Goal: Task Accomplishment & Management: Complete application form

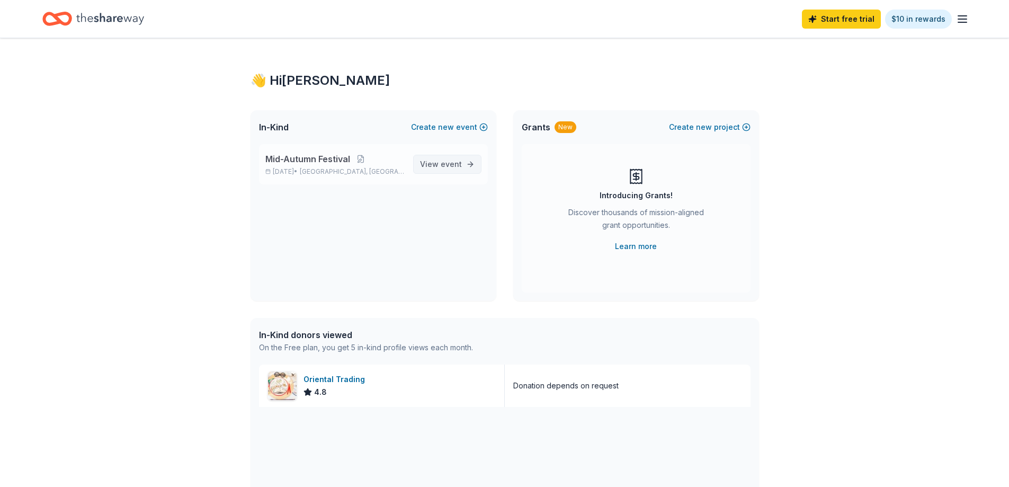
click at [450, 159] on span "event" at bounding box center [450, 163] width 21 height 9
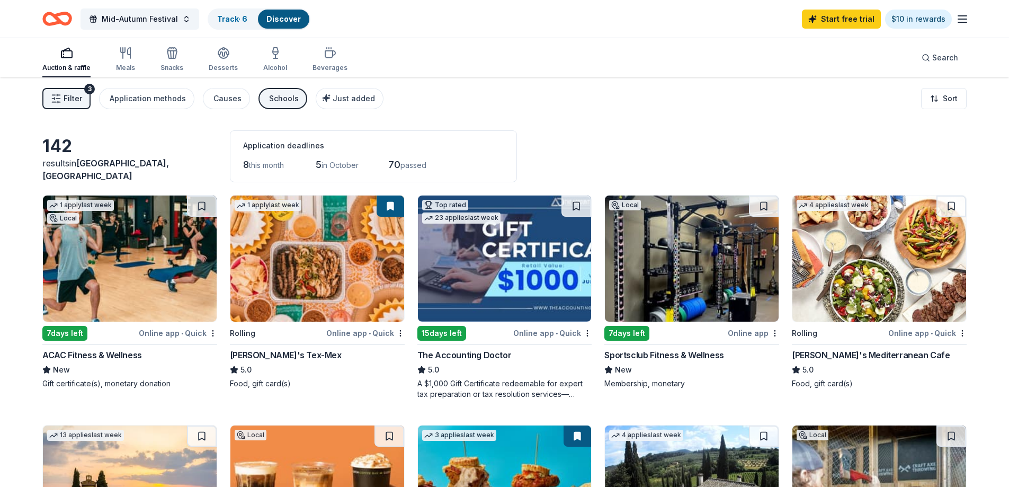
click at [50, 97] on button "Filter 3" at bounding box center [66, 98] width 48 height 21
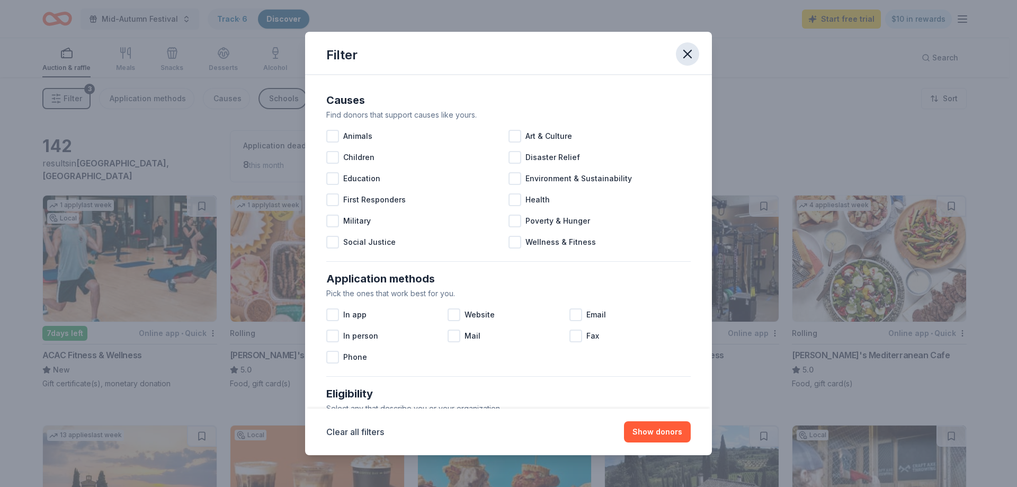
click at [687, 52] on icon "button" at bounding box center [687, 54] width 15 height 15
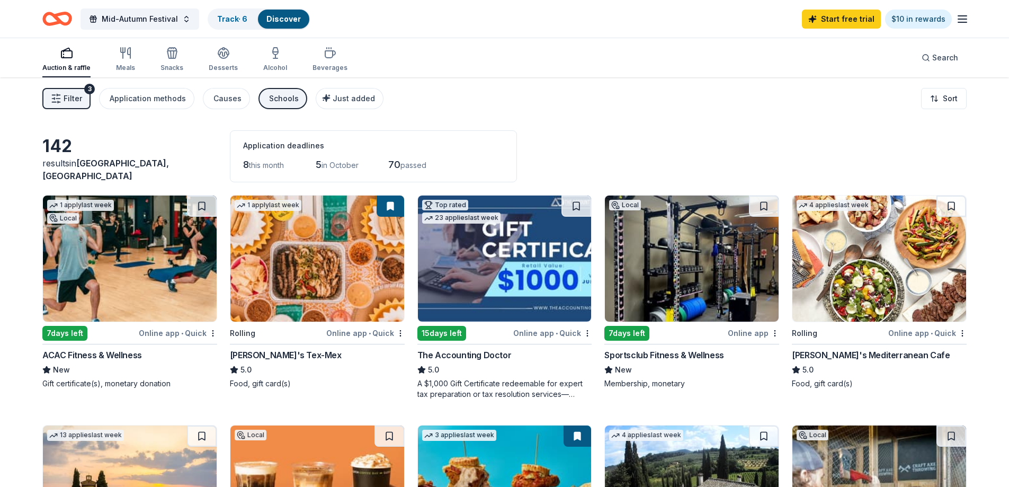
click at [82, 98] on button "Filter 3" at bounding box center [66, 98] width 48 height 21
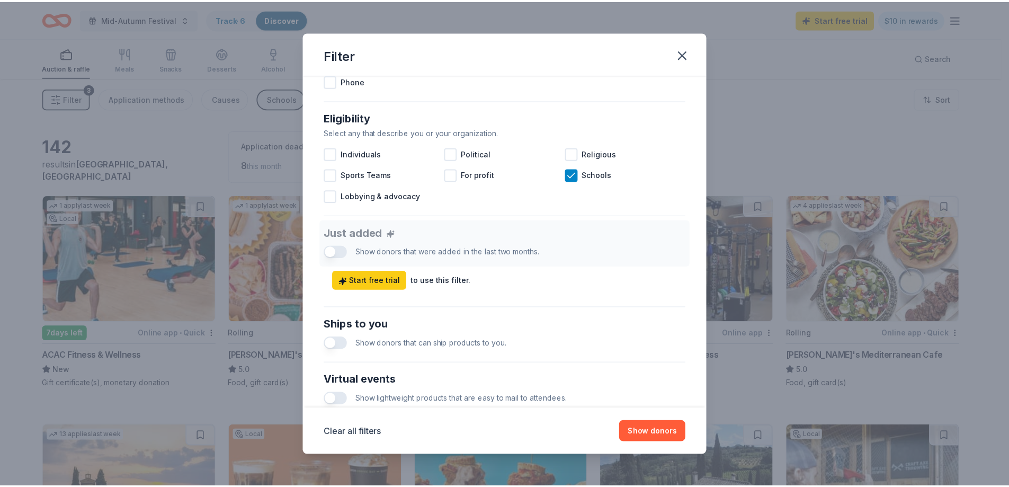
scroll to position [318, 0]
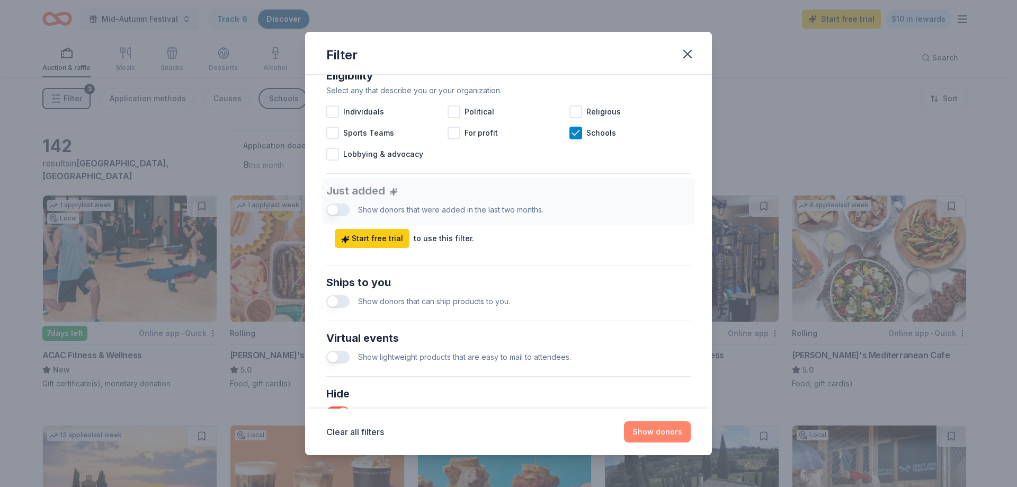
click at [667, 435] on button "Show donors" at bounding box center [657, 431] width 67 height 21
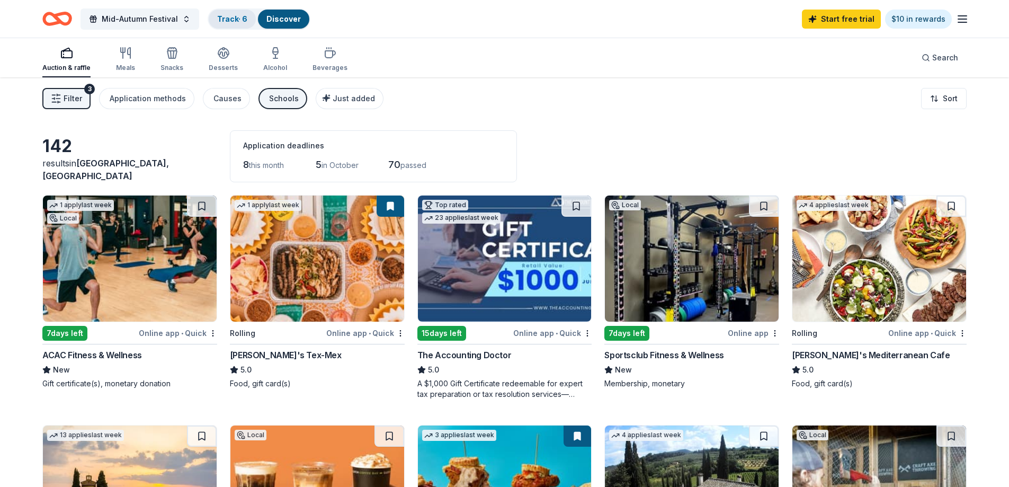
click at [230, 20] on link "Track · 6" at bounding box center [232, 18] width 30 height 9
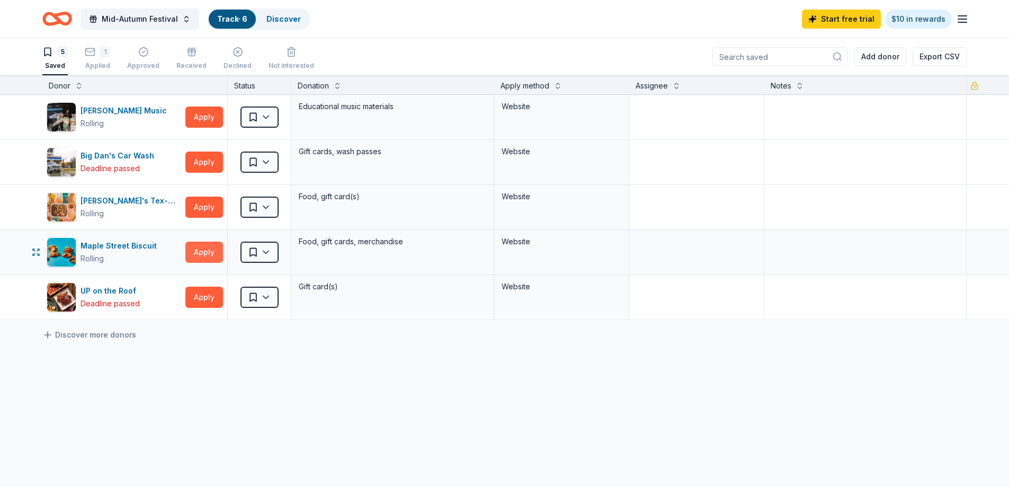
click at [199, 257] on button "Apply" at bounding box center [204, 251] width 38 height 21
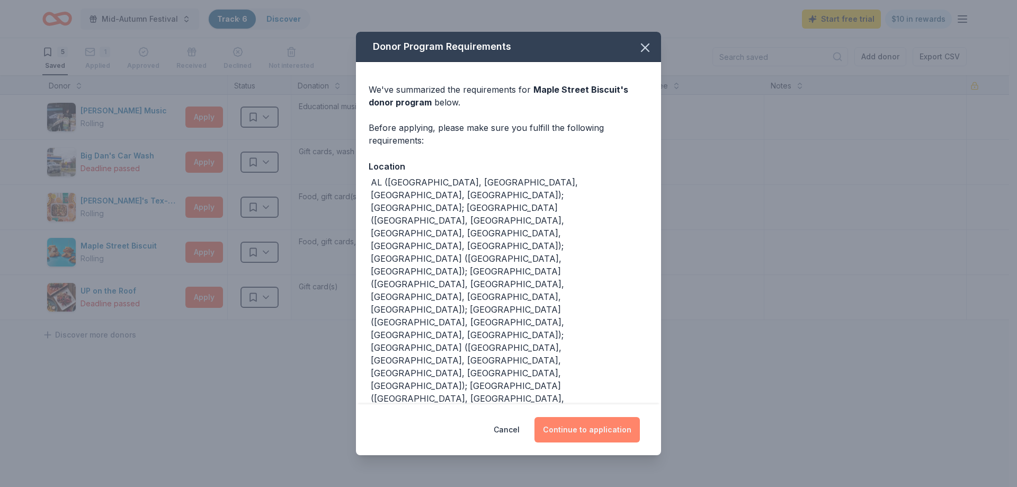
click at [599, 417] on button "Continue to application" at bounding box center [586, 429] width 105 height 25
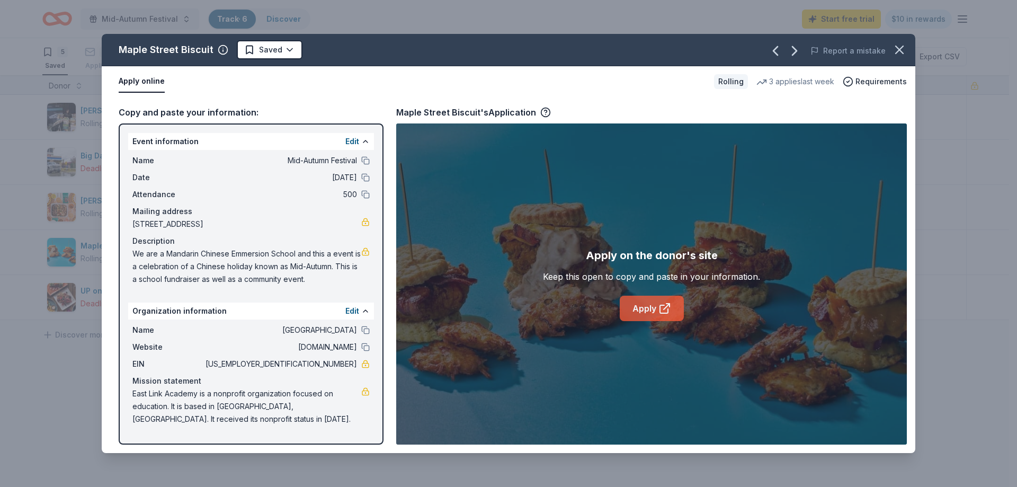
click at [655, 314] on link "Apply" at bounding box center [651, 307] width 64 height 25
click at [660, 315] on link "Apply" at bounding box center [651, 307] width 64 height 25
drag, startPoint x: 133, startPoint y: 329, endPoint x: 325, endPoint y: 337, distance: 192.3
click at [325, 337] on div "Name East Link Academy Website eastlinkacademy.org EIN 81-1253336 Mission state…" at bounding box center [251, 374] width 246 height 110
click at [366, 329] on button at bounding box center [365, 330] width 8 height 8
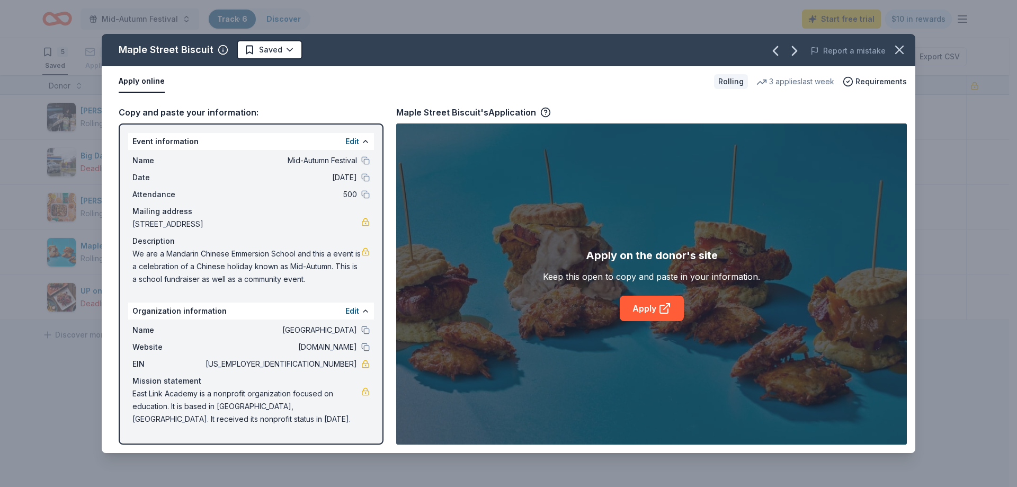
click at [133, 251] on span "We are a Mandarin Chinese Emmersion School and this a event is a celebration of…" at bounding box center [246, 266] width 229 height 38
drag, startPoint x: 133, startPoint y: 251, endPoint x: 329, endPoint y: 281, distance: 197.6
click at [329, 282] on span "We are a Mandarin Chinese Emmersion School and this a event is a celebration of…" at bounding box center [246, 266] width 229 height 38
click at [647, 314] on link "Apply" at bounding box center [651, 307] width 64 height 25
click at [900, 44] on icon "button" at bounding box center [899, 49] width 15 height 15
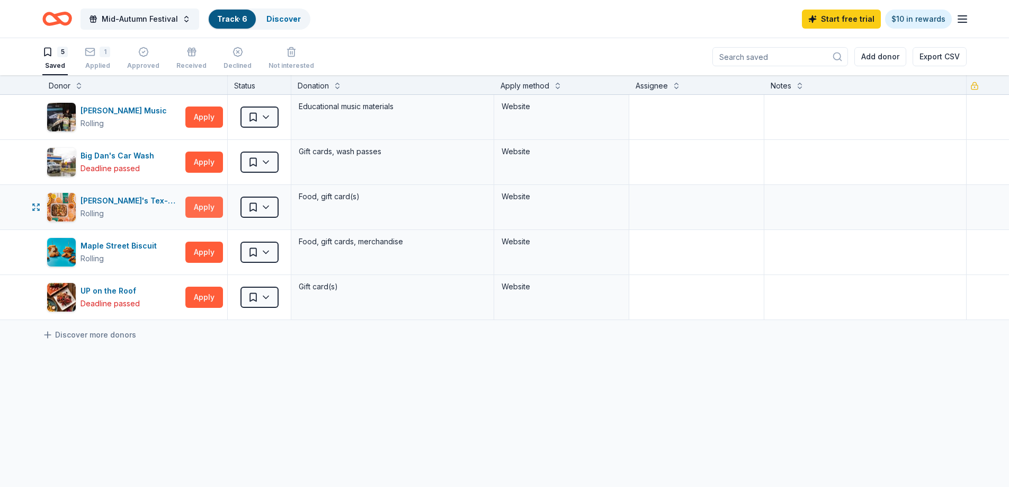
click at [195, 208] on button "Apply" at bounding box center [204, 206] width 38 height 21
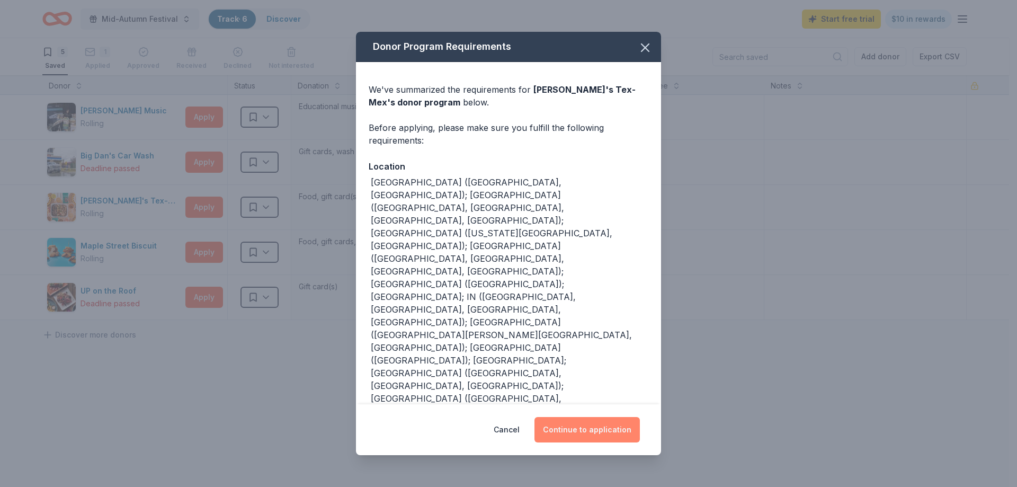
click at [582, 417] on button "Continue to application" at bounding box center [586, 429] width 105 height 25
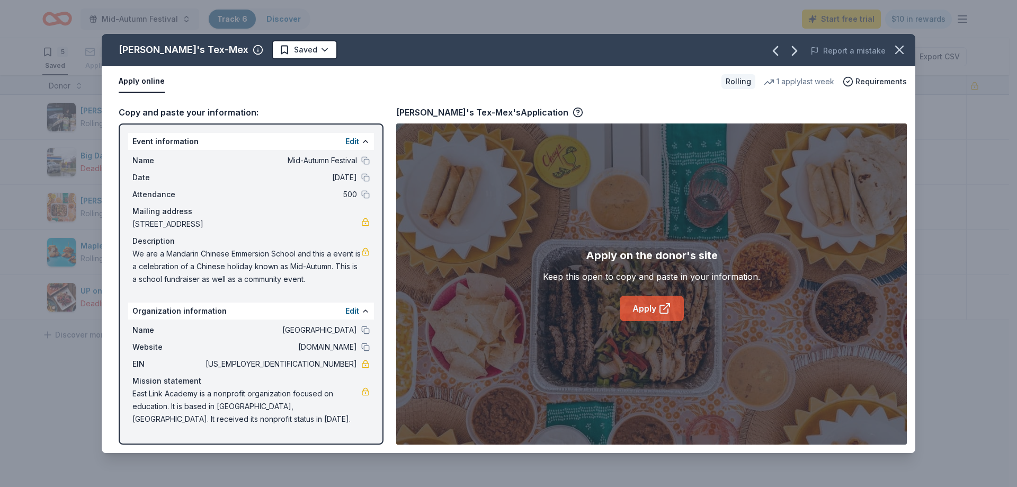
click at [660, 305] on icon at bounding box center [664, 309] width 8 height 8
click at [902, 43] on icon "button" at bounding box center [899, 49] width 15 height 15
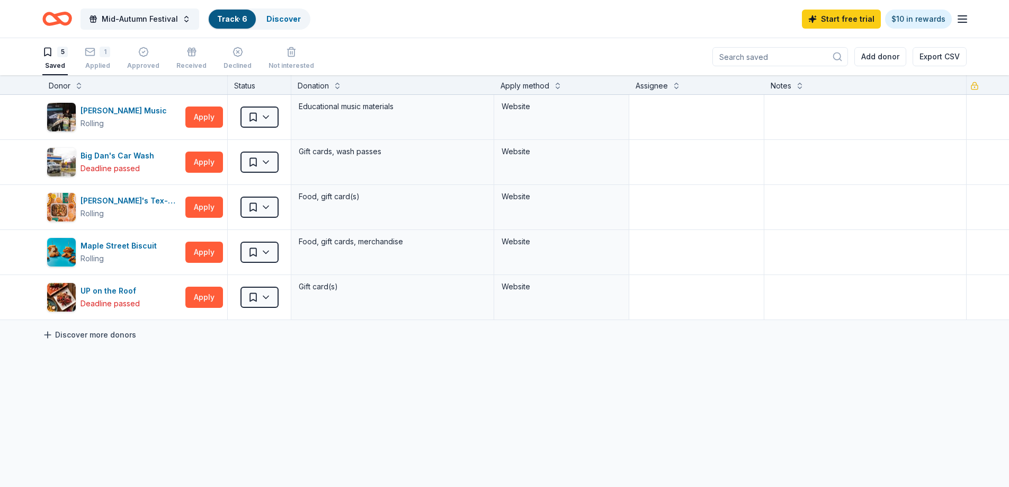
click at [74, 333] on link "Discover more donors" at bounding box center [89, 334] width 94 height 13
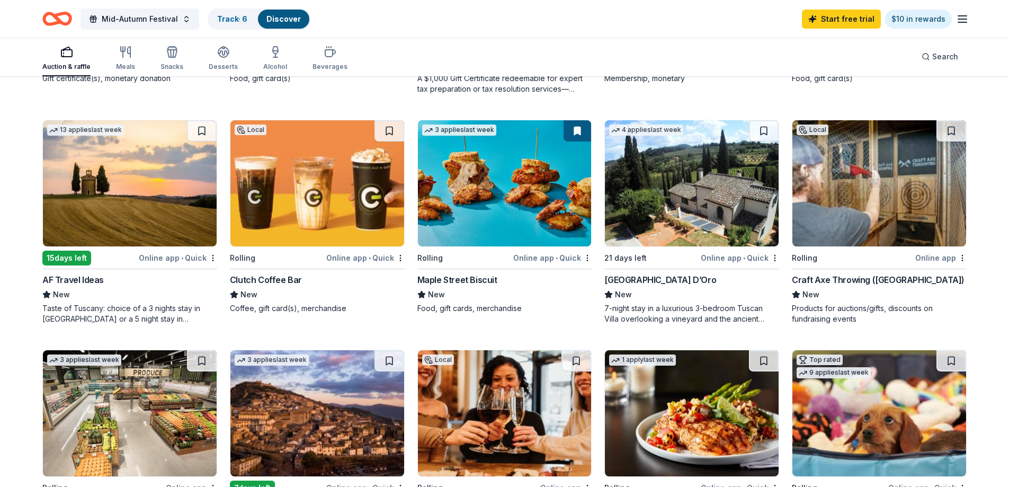
scroll to position [371, 0]
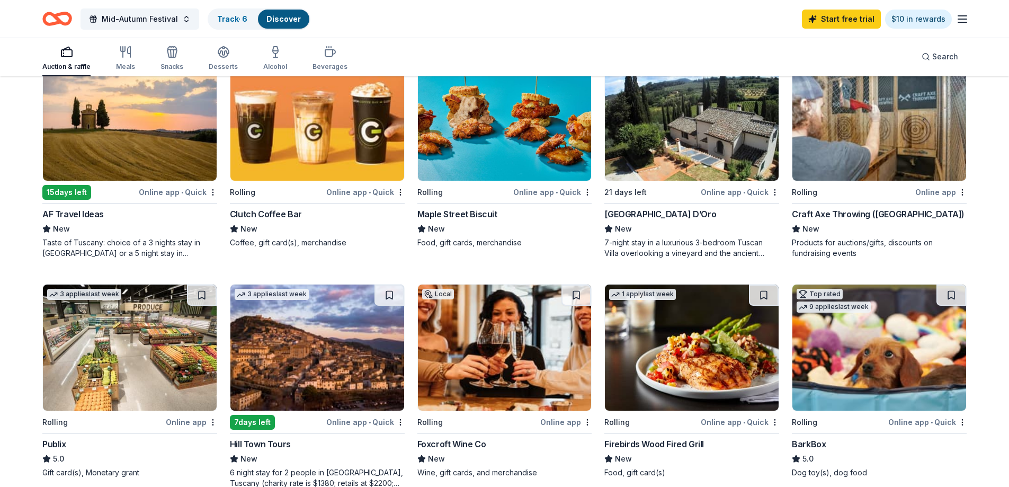
click at [943, 192] on div "Online app" at bounding box center [940, 191] width 51 height 13
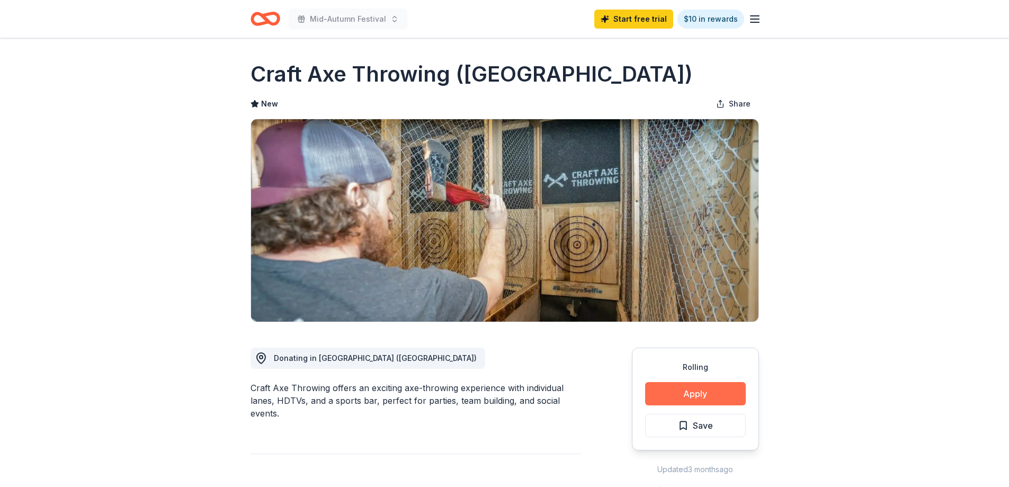
click at [681, 391] on button "Apply" at bounding box center [695, 393] width 101 height 23
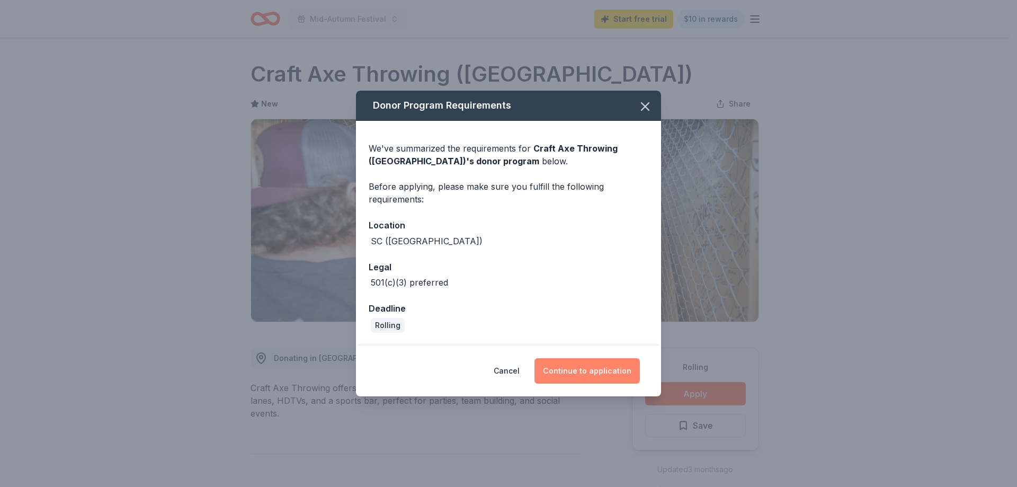
click at [583, 374] on button "Continue to application" at bounding box center [586, 370] width 105 height 25
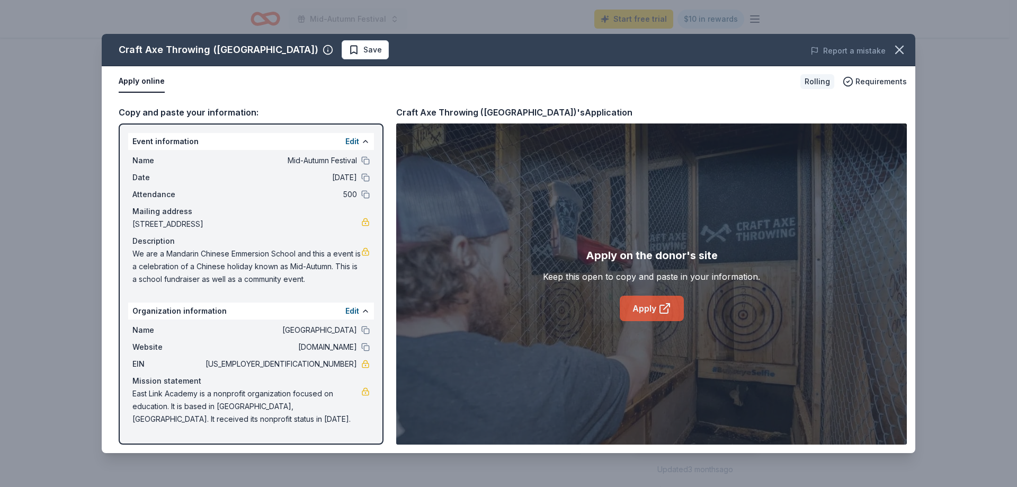
click at [644, 307] on link "Apply" at bounding box center [651, 307] width 64 height 25
click at [896, 47] on icon "button" at bounding box center [898, 49] width 7 height 7
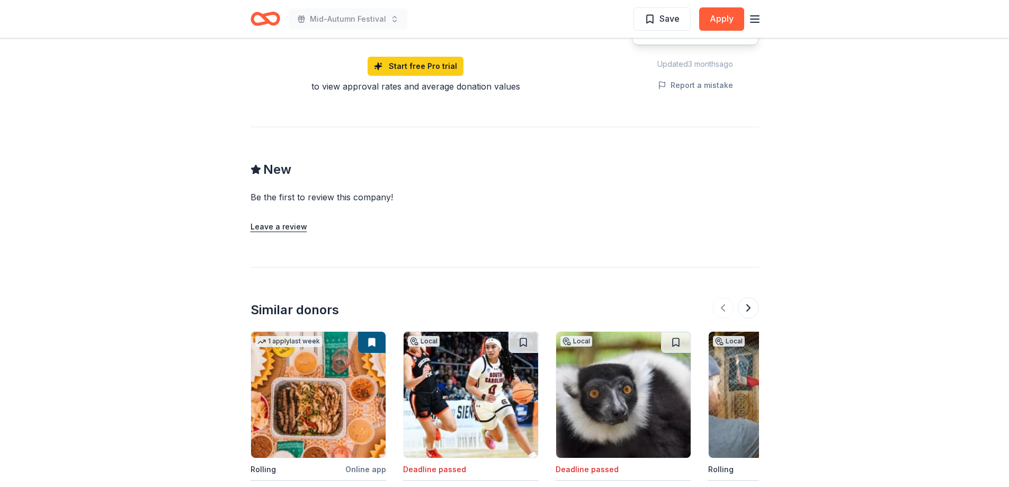
scroll to position [900, 0]
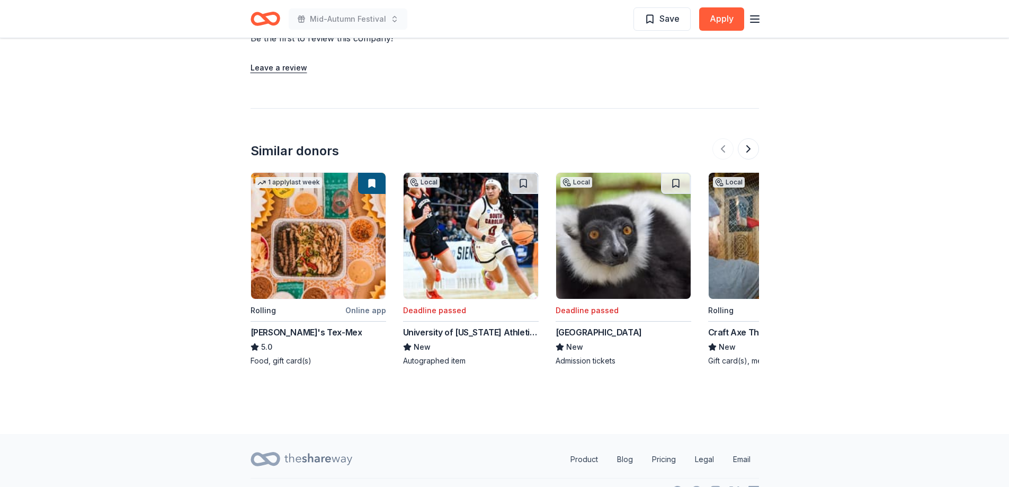
click at [590, 249] on img at bounding box center [623, 236] width 134 height 126
click at [751, 148] on button at bounding box center [748, 148] width 21 height 21
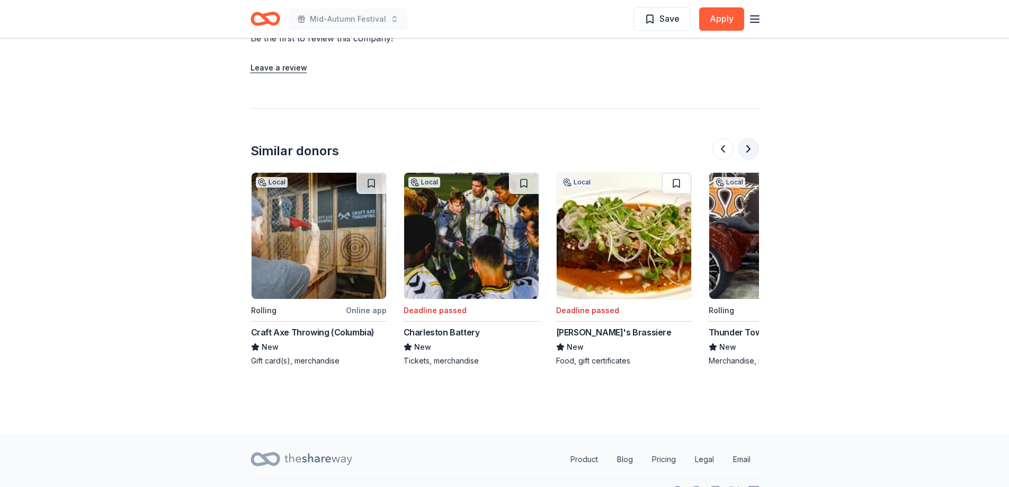
scroll to position [0, 457]
click at [751, 148] on button at bounding box center [748, 148] width 21 height 21
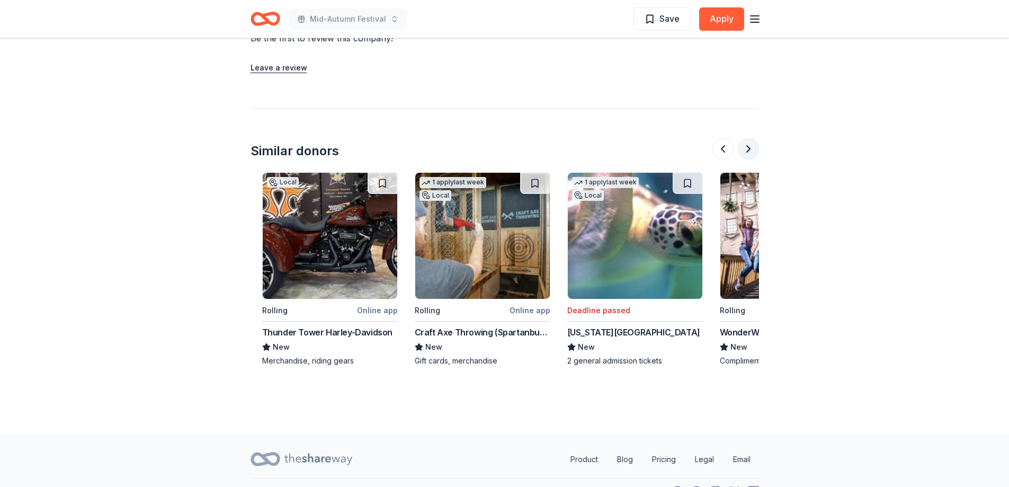
scroll to position [0, 915]
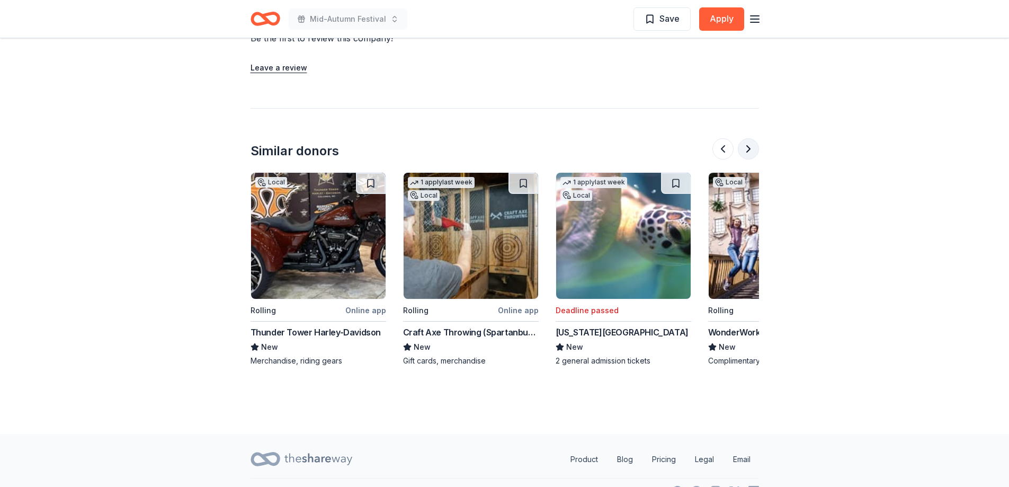
click at [751, 148] on button at bounding box center [748, 148] width 21 height 21
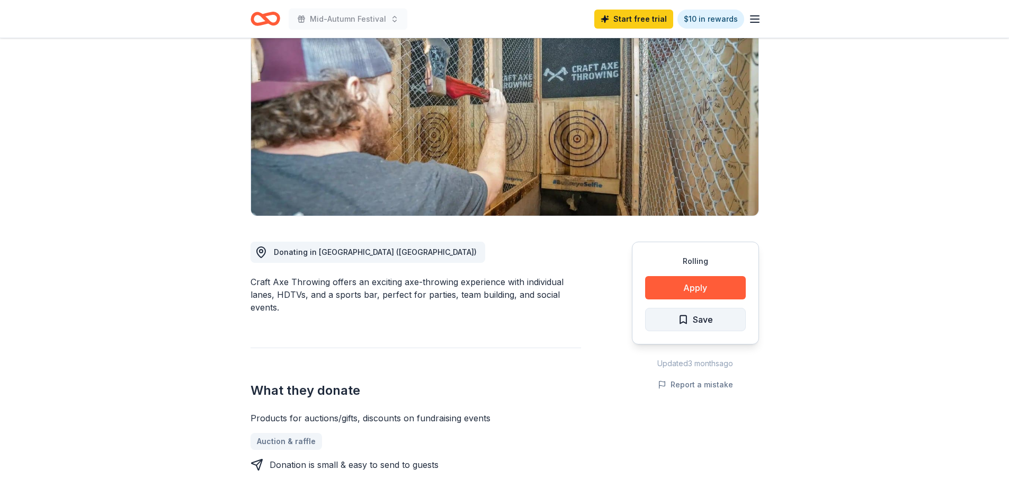
scroll to position [0, 0]
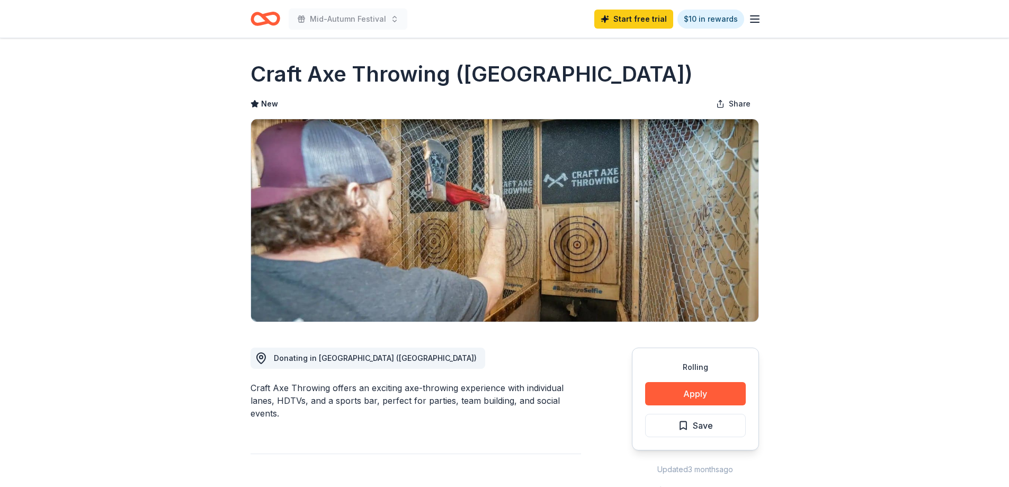
click at [265, 22] on icon "Home" at bounding box center [260, 18] width 16 height 11
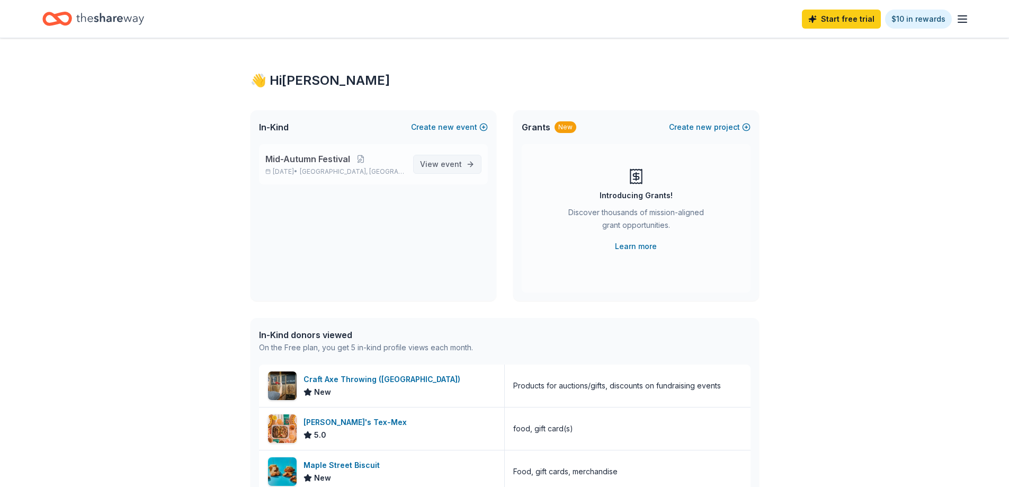
click at [459, 165] on span "event" at bounding box center [450, 163] width 21 height 9
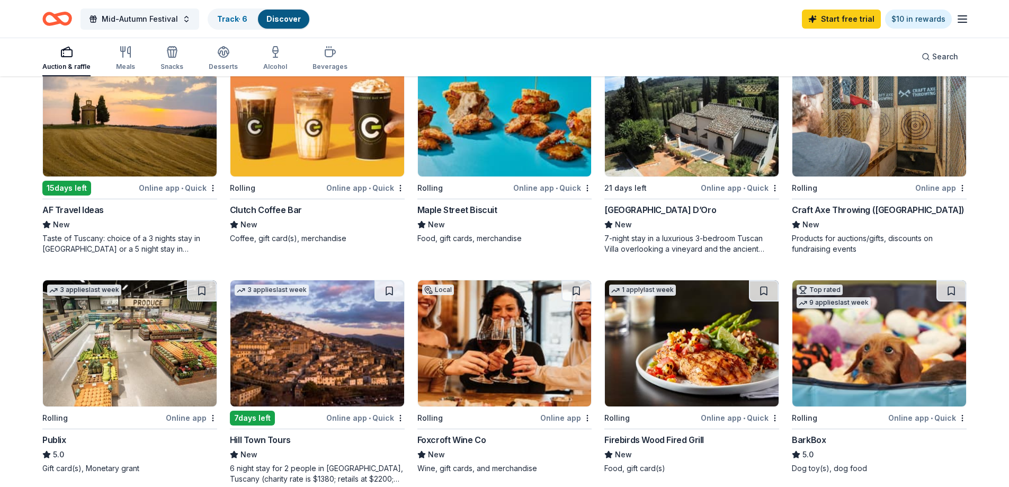
scroll to position [424, 0]
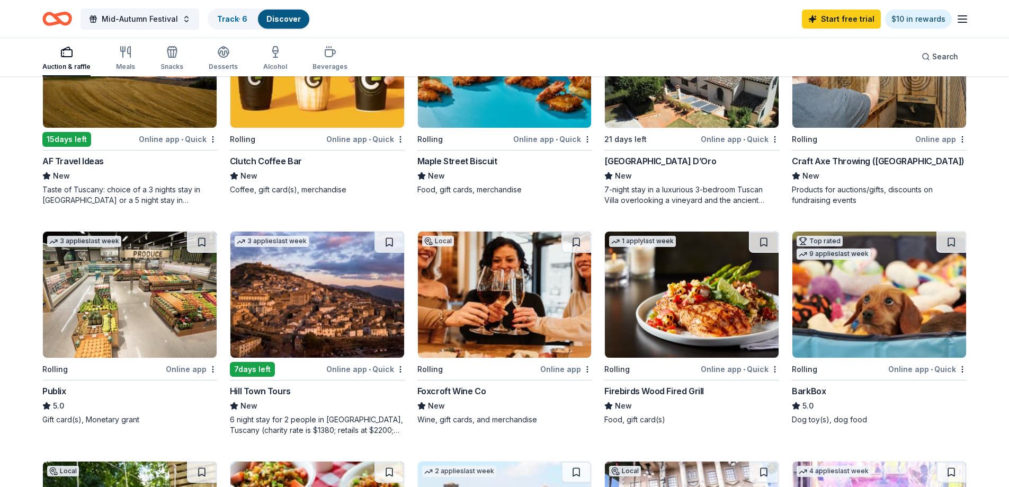
click at [911, 293] on img at bounding box center [879, 294] width 174 height 126
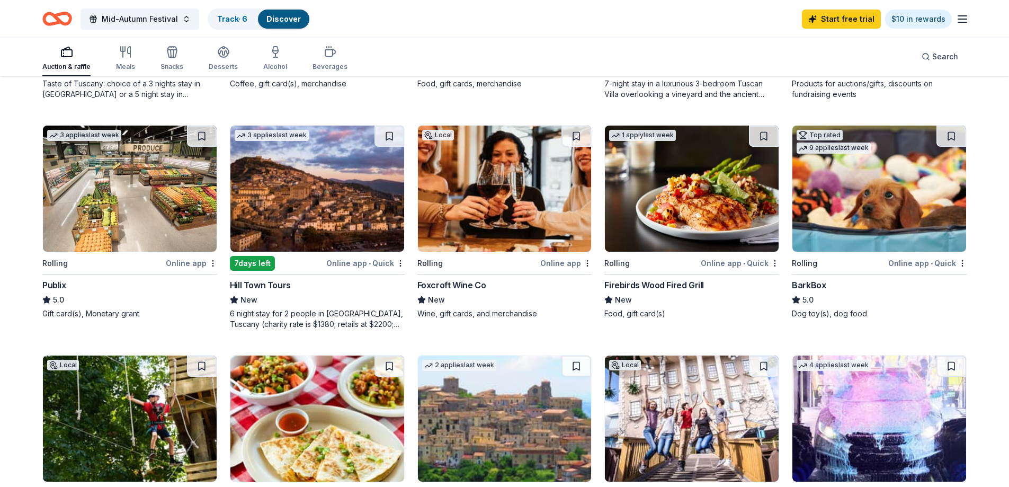
scroll to position [635, 0]
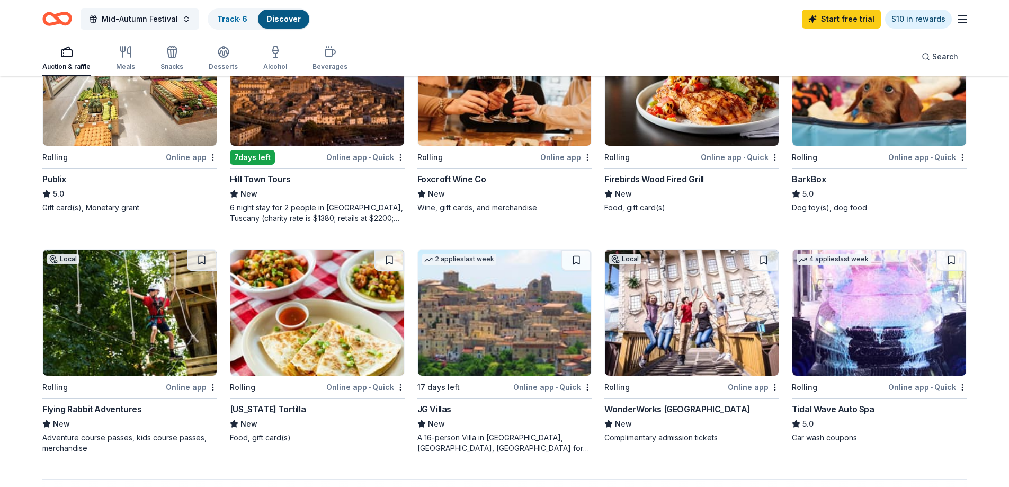
click at [180, 327] on img at bounding box center [130, 312] width 174 height 126
click at [127, 21] on span "Mid-Autumn Festival" at bounding box center [140, 19] width 76 height 13
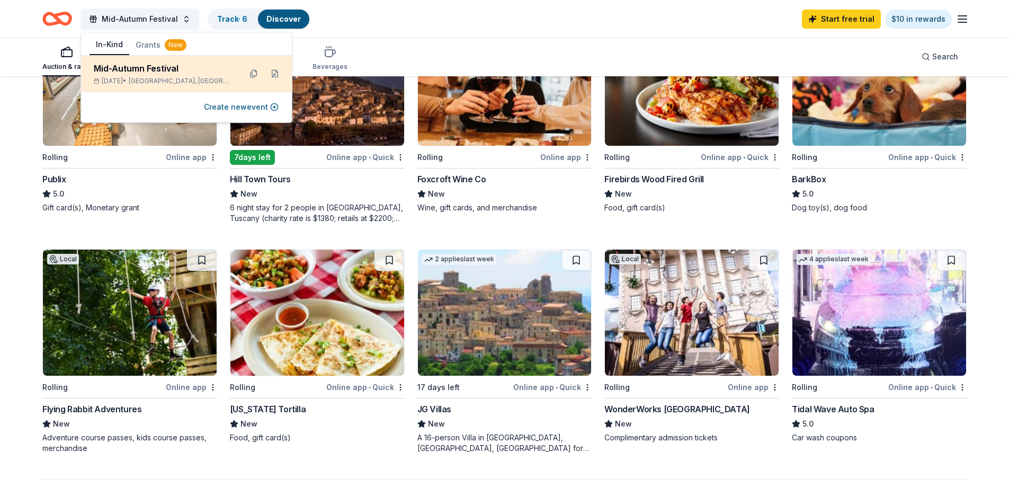
click at [128, 69] on div "Mid-Autumn Festival" at bounding box center [163, 68] width 139 height 13
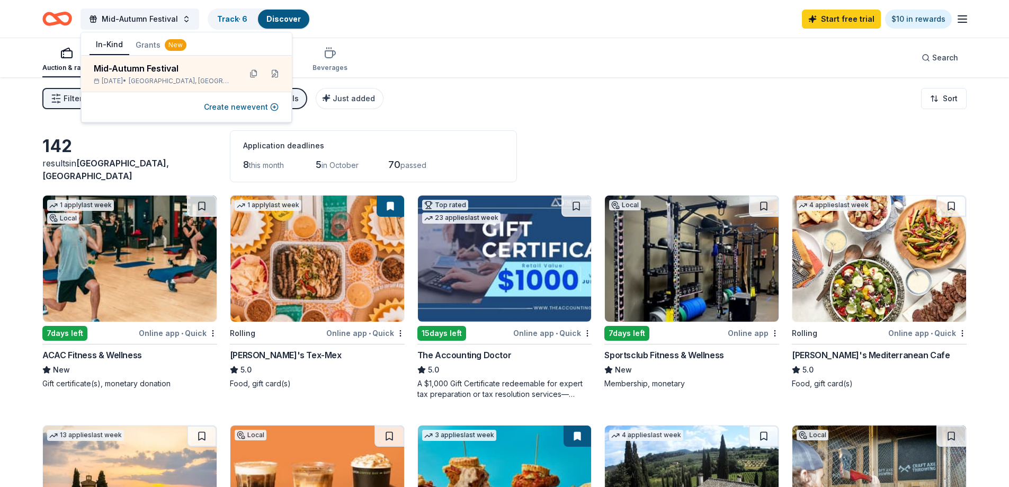
click at [569, 118] on div "Filter 3 Application methods Causes Schools Just added Sort" at bounding box center [504, 98] width 1009 height 42
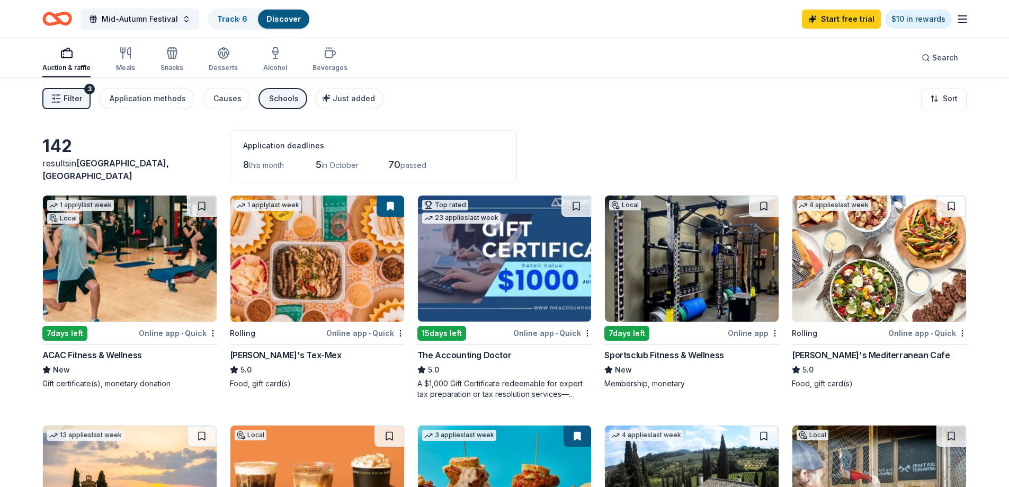
click at [269, 100] on div "Schools" at bounding box center [284, 98] width 30 height 13
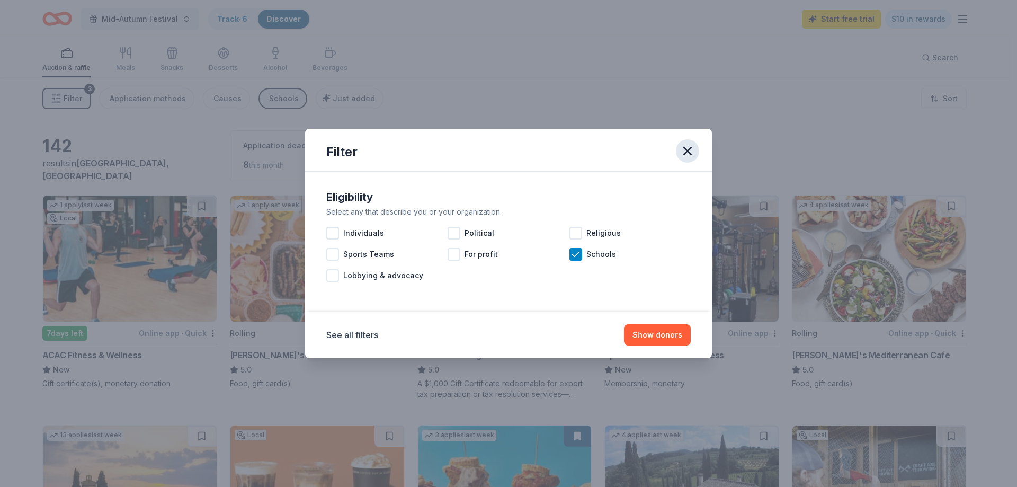
click at [688, 150] on icon "button" at bounding box center [687, 150] width 7 height 7
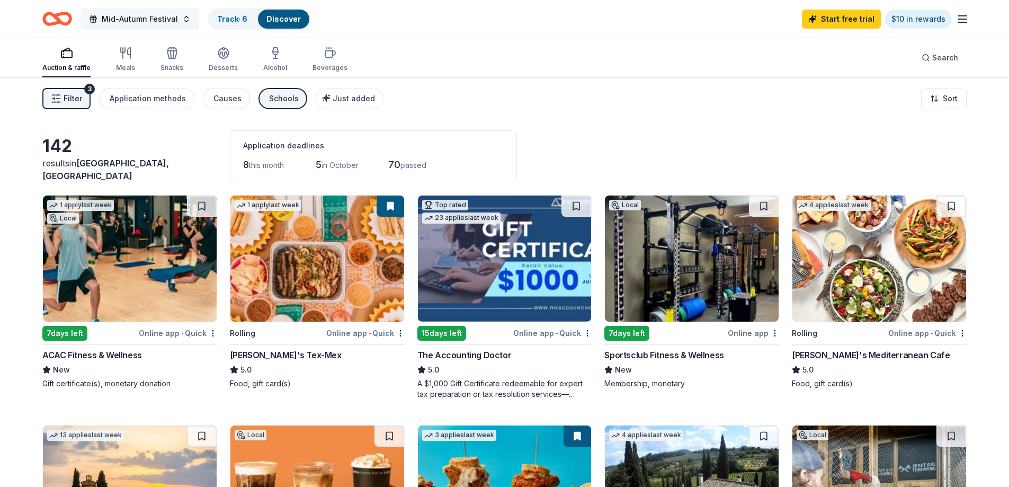
click at [84, 16] on button "Mid-Autumn Festival" at bounding box center [139, 18] width 119 height 21
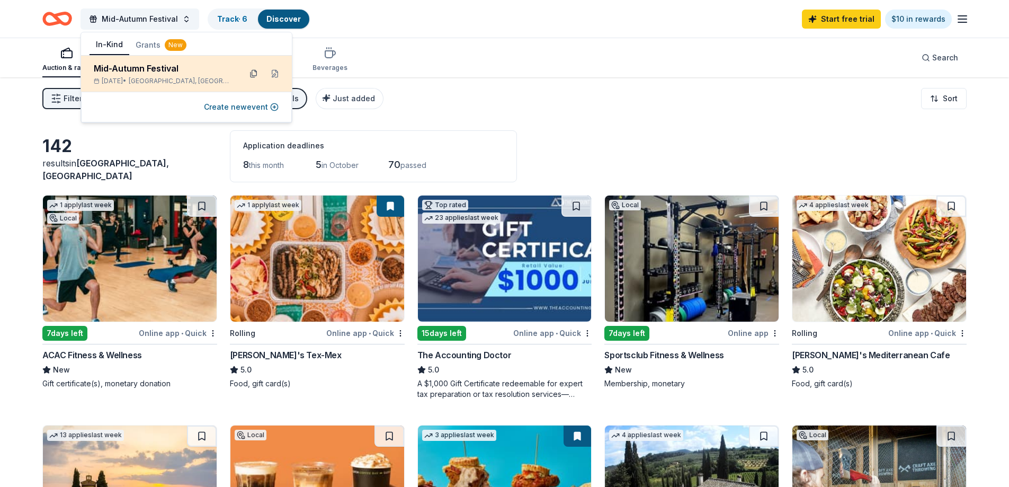
click at [257, 70] on button at bounding box center [253, 73] width 17 height 17
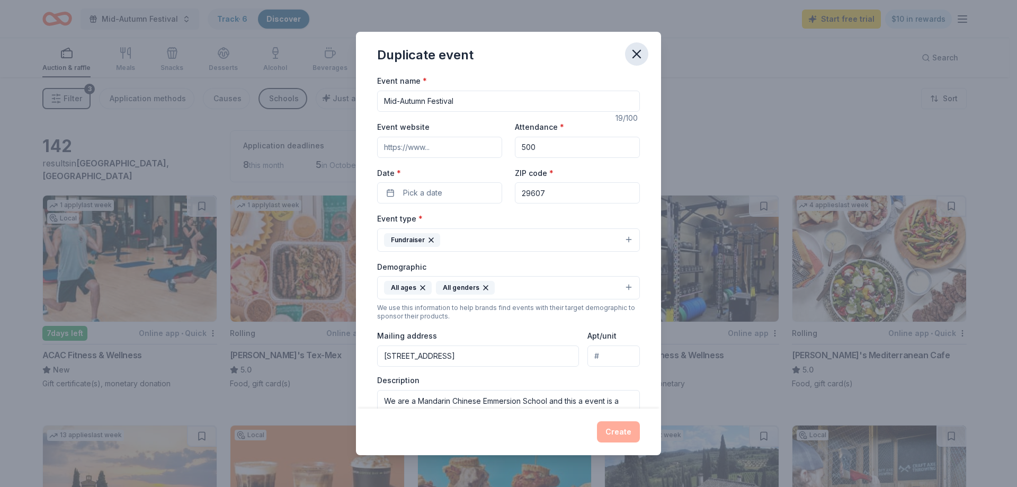
click at [636, 55] on icon "button" at bounding box center [636, 53] width 7 height 7
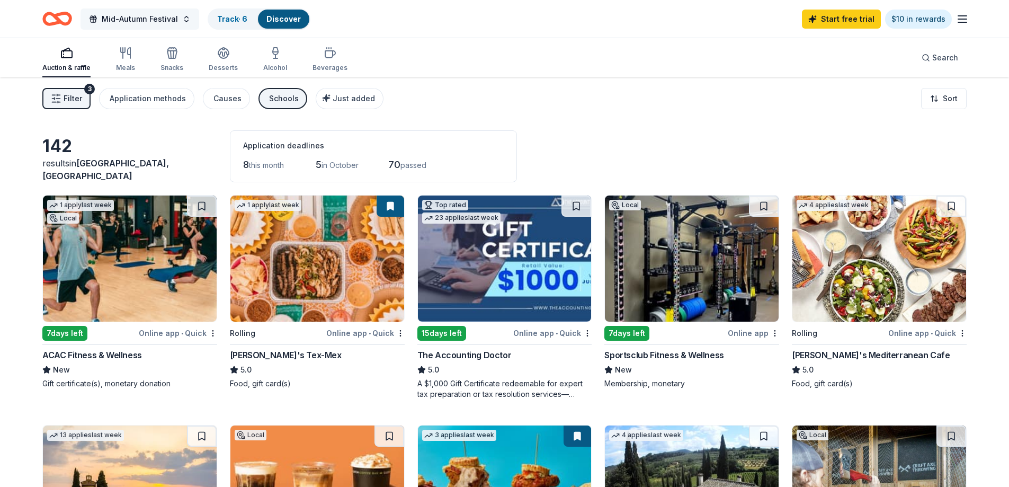
click at [114, 23] on span "Mid-Autumn Festival" at bounding box center [140, 19] width 76 height 13
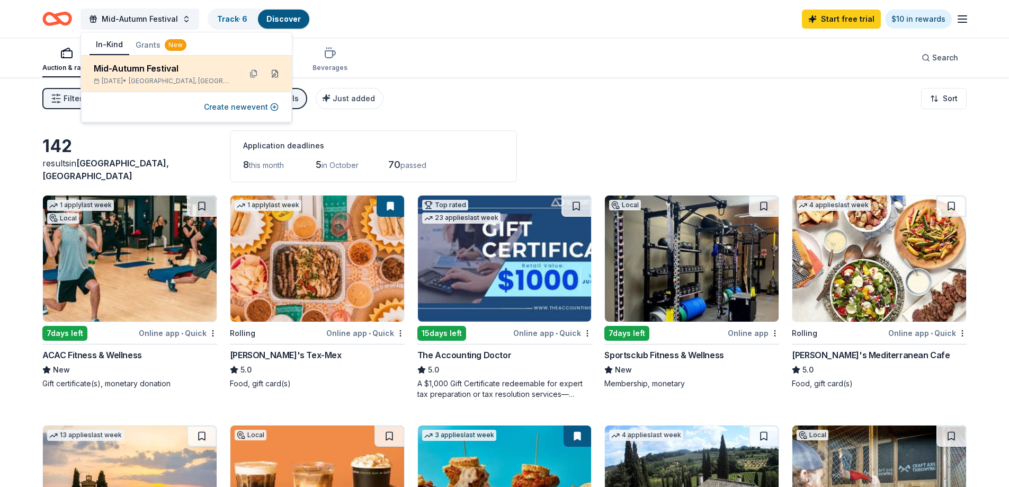
click at [274, 74] on button at bounding box center [274, 73] width 17 height 17
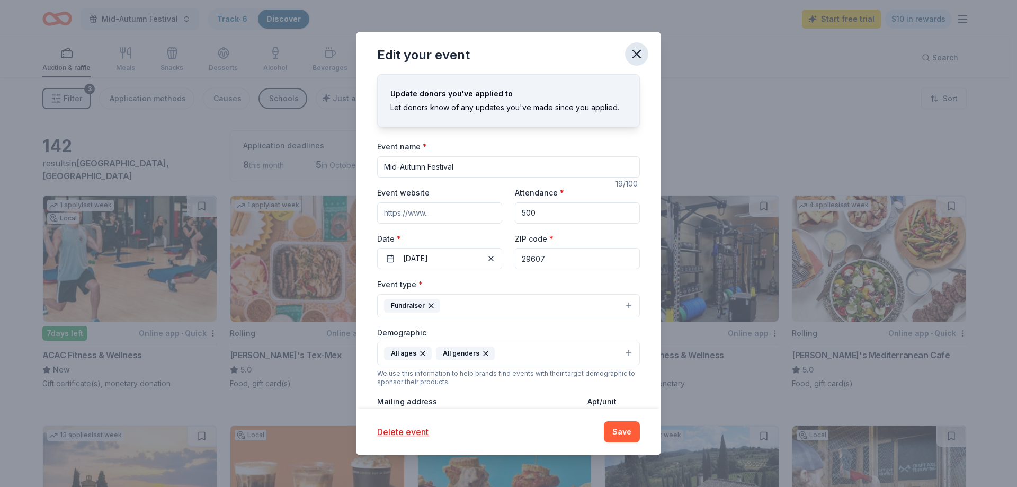
click at [634, 54] on icon "button" at bounding box center [636, 54] width 15 height 15
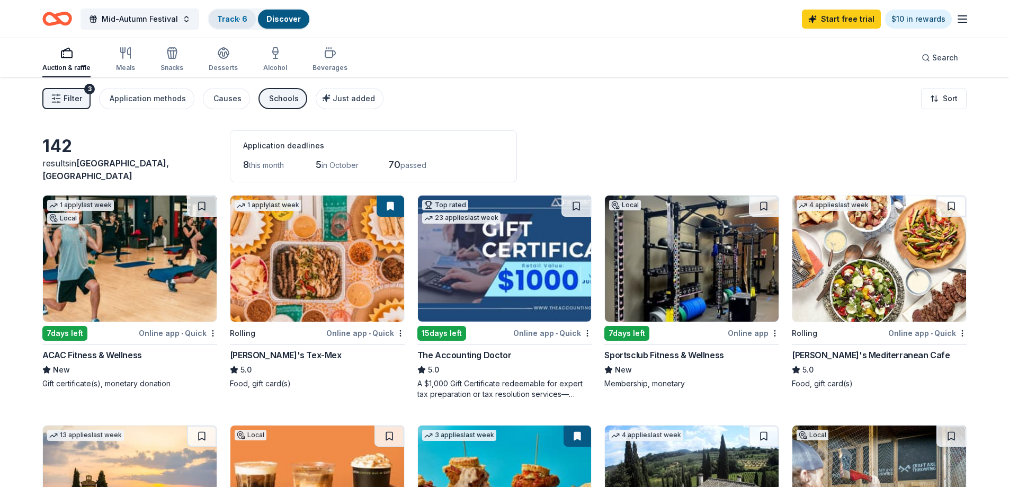
click at [237, 15] on link "Track · 6" at bounding box center [232, 18] width 30 height 9
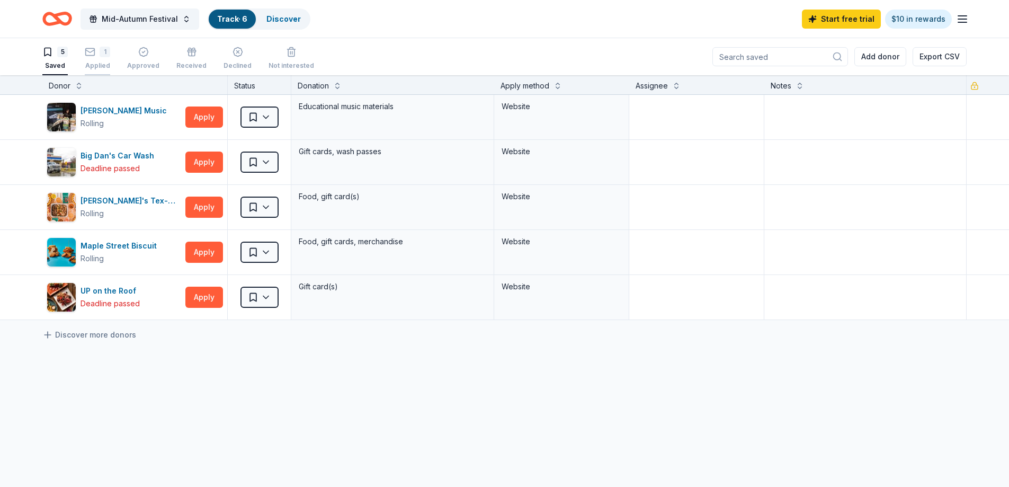
click at [100, 63] on div "Applied" at bounding box center [97, 65] width 25 height 8
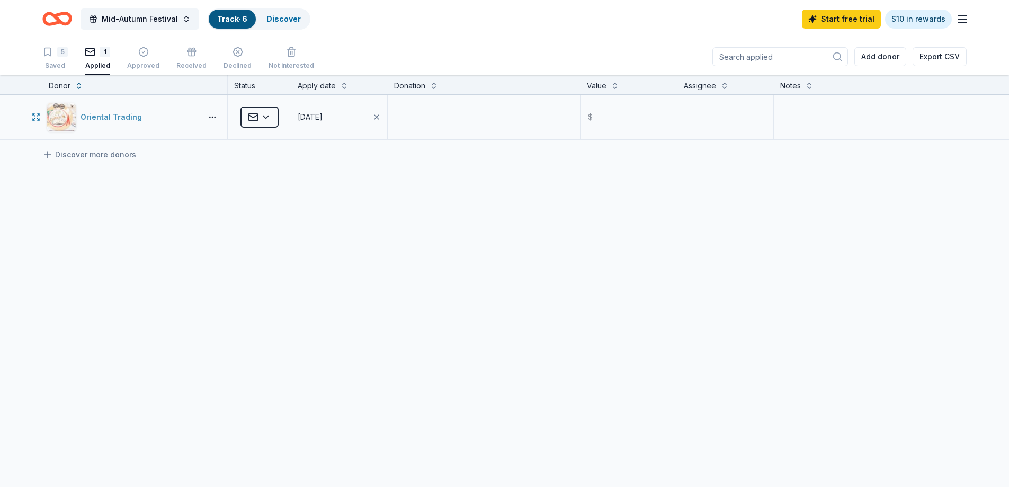
click at [107, 119] on div "Oriental Trading" at bounding box center [113, 117] width 66 height 13
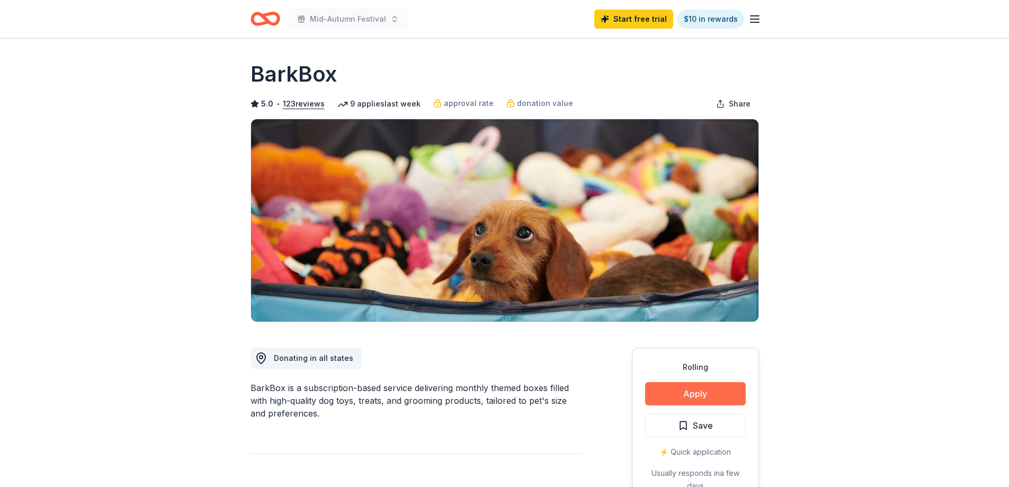
click at [704, 399] on button "Apply" at bounding box center [695, 393] width 101 height 23
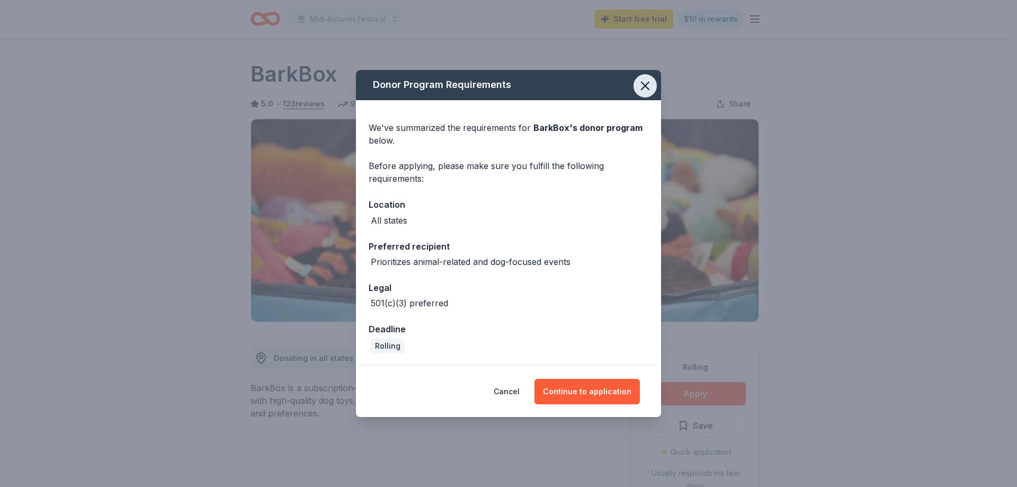
click at [638, 91] on icon "button" at bounding box center [644, 85] width 15 height 15
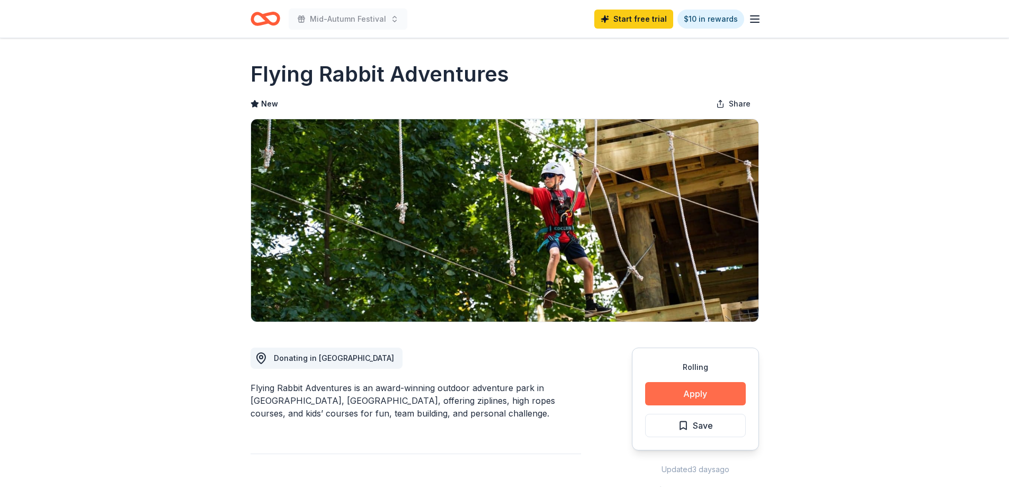
click at [685, 386] on button "Apply" at bounding box center [695, 393] width 101 height 23
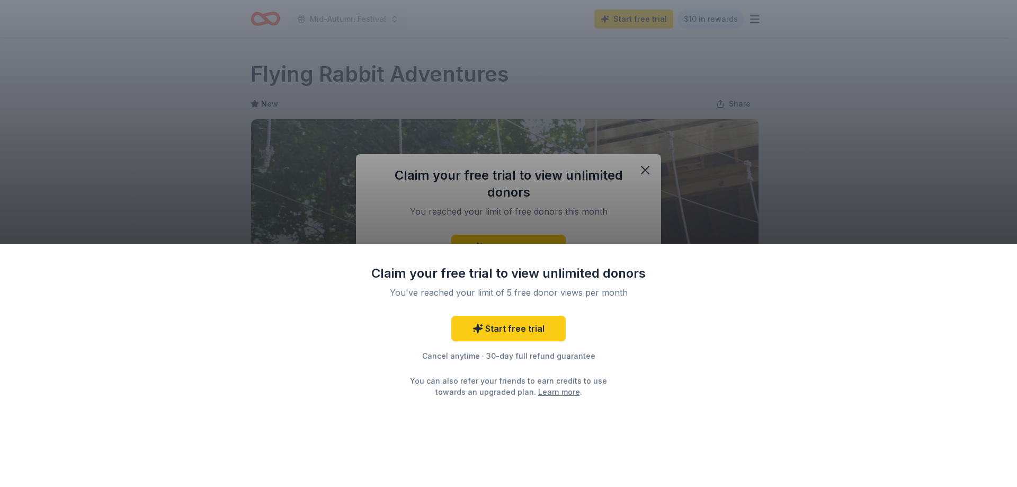
click at [643, 170] on div "Claim your free trial to view unlimited donors You've reached your limit of 5 f…" at bounding box center [508, 243] width 1017 height 487
drag, startPoint x: 2, startPoint y: 20, endPoint x: 12, endPoint y: 19, distance: 10.1
click at [8, 19] on div "Claim your free trial to view unlimited donors You've reached your limit of 5 f…" at bounding box center [508, 243] width 1017 height 487
click at [40, 47] on div "Claim your free trial to view unlimited donors You've reached your limit of 5 f…" at bounding box center [508, 243] width 1017 height 487
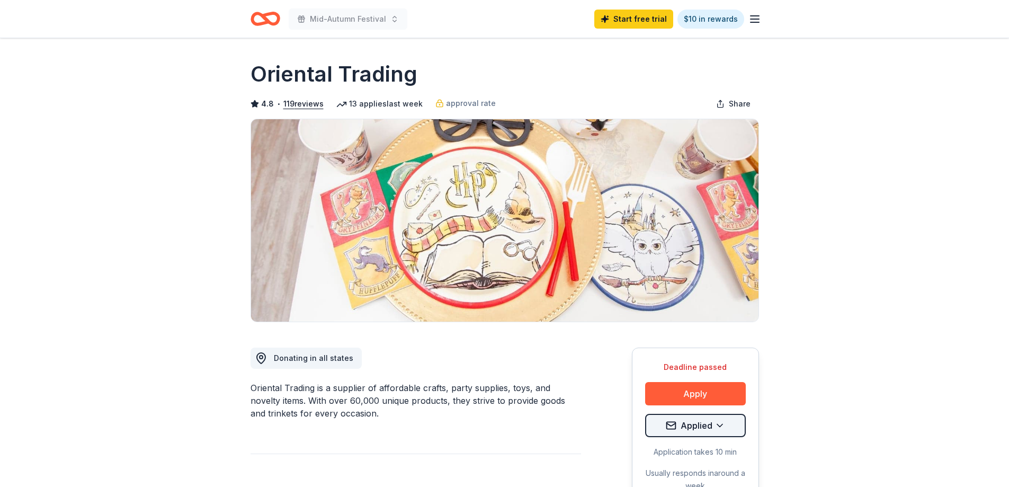
click at [715, 432] on html "Mid-Autumn Festival Start free trial $10 in rewards Deadline passed Share Orien…" at bounding box center [504, 243] width 1009 height 487
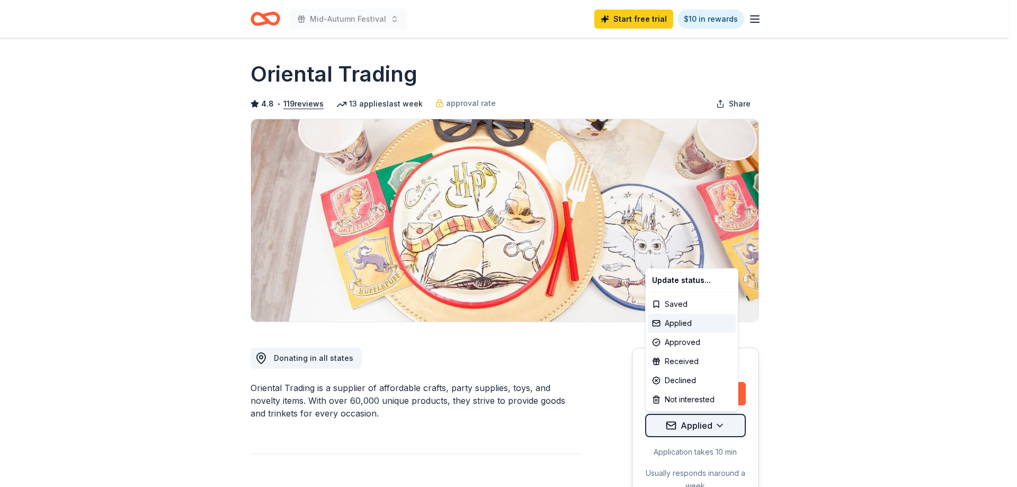
click at [715, 432] on html "Mid-Autumn Festival Start free trial $10 in rewards Deadline passed Share Orien…" at bounding box center [508, 243] width 1017 height 487
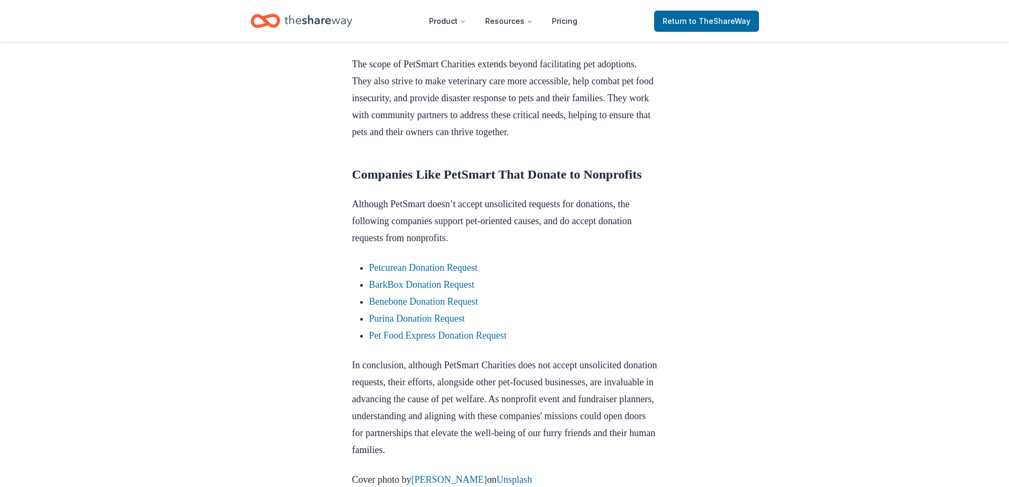
scroll to position [900, 0]
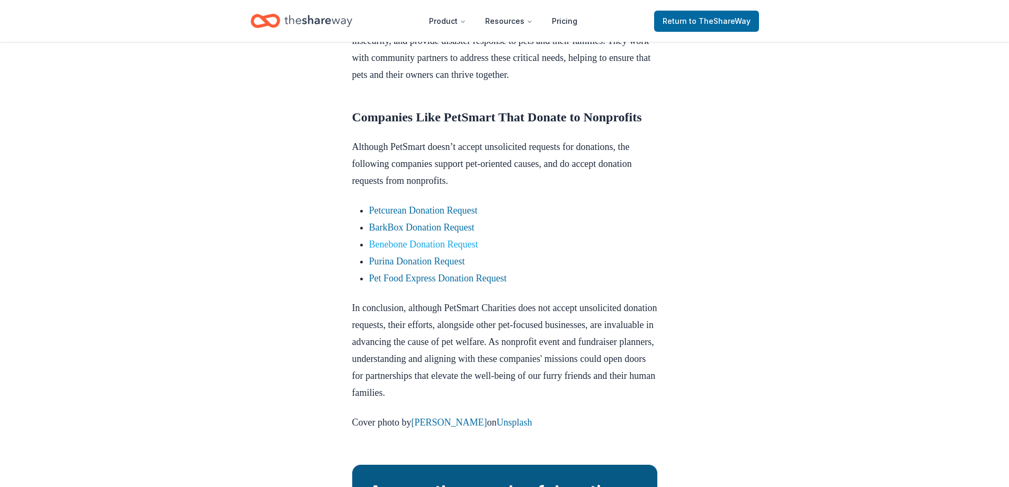
click at [406, 249] on link "Benebone Donation Request" at bounding box center [423, 244] width 109 height 11
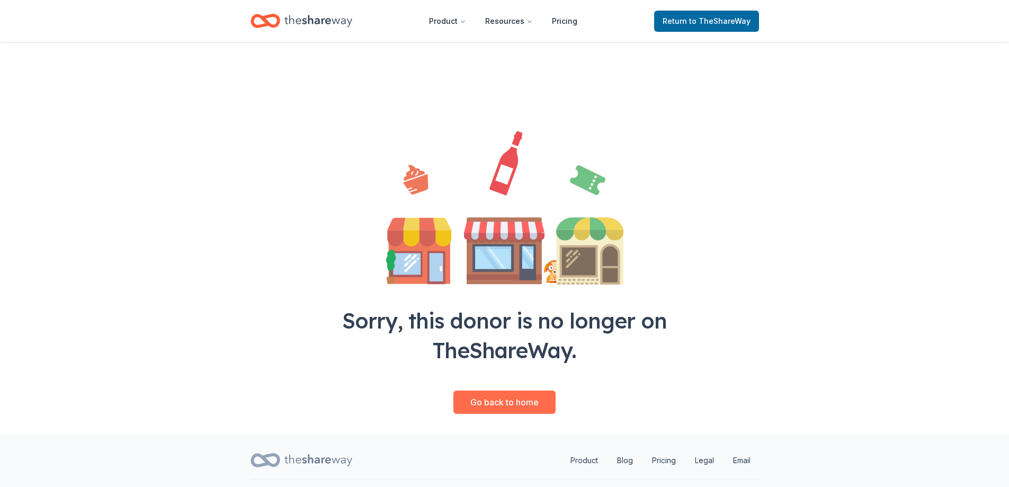
click at [522, 396] on link "Go back to home" at bounding box center [504, 401] width 102 height 23
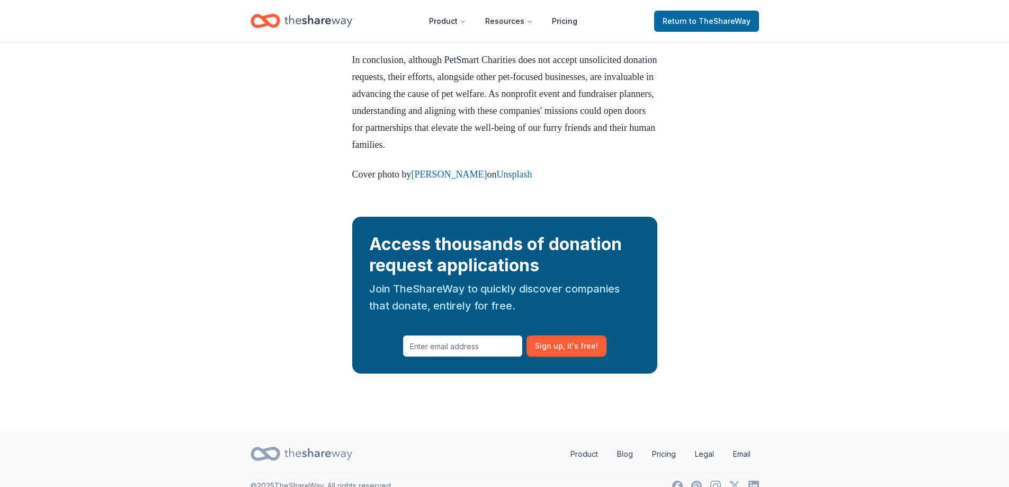
scroll to position [1039, 0]
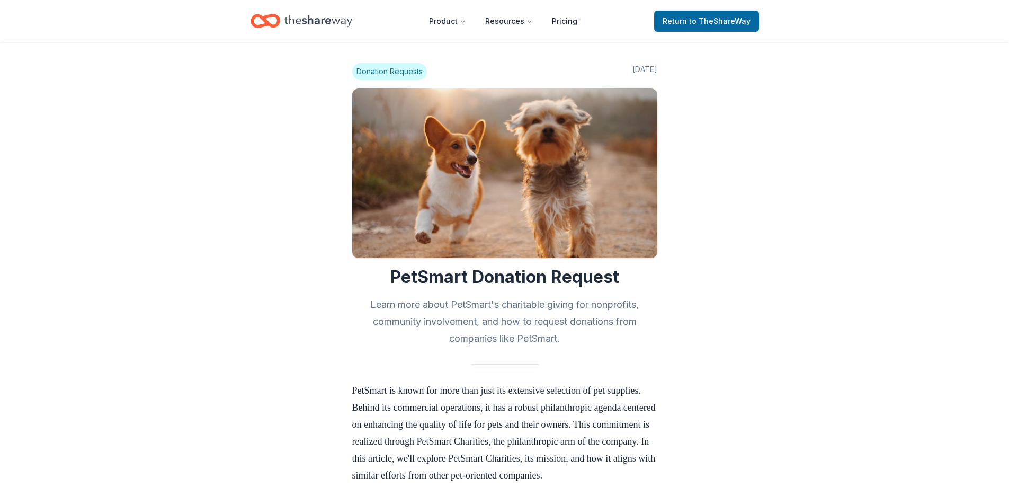
scroll to position [1036, 0]
